Goal: Transaction & Acquisition: Purchase product/service

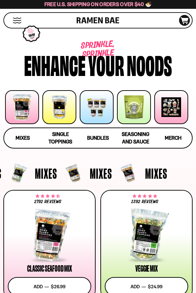
scroll to position [469, 0]
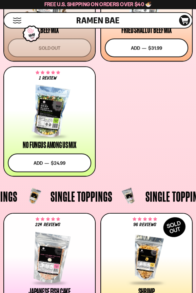
click at [63, 33] on div "Beef Mix Sold out" at bounding box center [50, 41] width 84 height 31
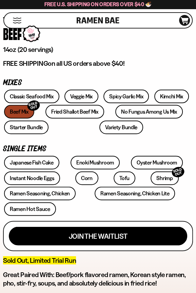
scroll to position [221, 0]
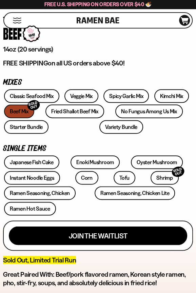
click at [18, 20] on button "Mobile Menu Trigger" at bounding box center [17, 21] width 9 height 6
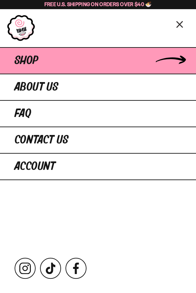
click at [29, 60] on span "Shop" at bounding box center [27, 61] width 24 height 12
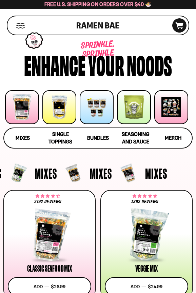
drag, startPoint x: 0, startPoint y: 0, endPoint x: 91, endPoint y: 106, distance: 139.7
click at [91, 106] on div at bounding box center [97, 107] width 34 height 34
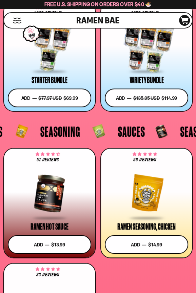
scroll to position [1865, 0]
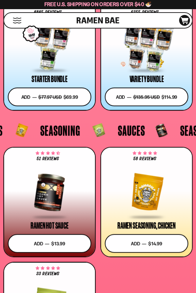
click at [111, 57] on div at bounding box center [147, 45] width 84 height 51
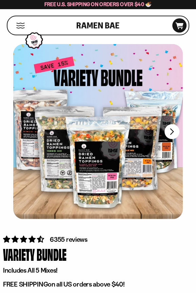
click at [167, 137] on div at bounding box center [98, 131] width 170 height 175
click at [167, 137] on button "FADCB6FD-DFAB-4417-9F21-029242090B77" at bounding box center [172, 132] width 16 height 16
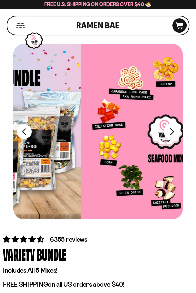
click at [170, 134] on button "FADCB6FD-DFAB-4417-9F21-029242090B77" at bounding box center [172, 132] width 16 height 16
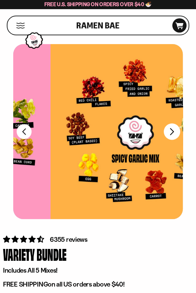
click at [170, 134] on button "FADCB6FD-DFAB-4417-9F21-029242090B77" at bounding box center [172, 132] width 16 height 16
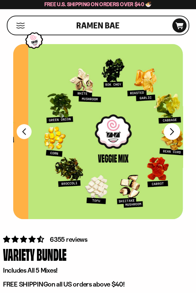
click at [170, 134] on button "FADCB6FD-DFAB-4417-9F21-029242090B77" at bounding box center [172, 132] width 16 height 16
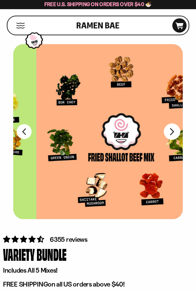
click at [170, 134] on button "FADCB6FD-DFAB-4417-9F21-029242090B77" at bounding box center [172, 132] width 16 height 16
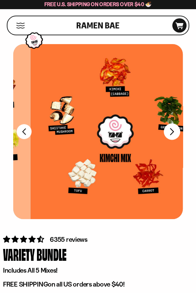
click at [170, 134] on button "FADCB6FD-DFAB-4417-9F21-029242090B77" at bounding box center [172, 132] width 16 height 16
